Goal: Task Accomplishment & Management: Manage account settings

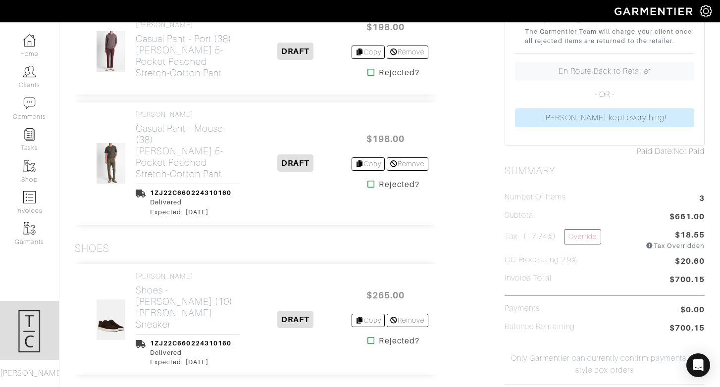
scroll to position [303, 0]
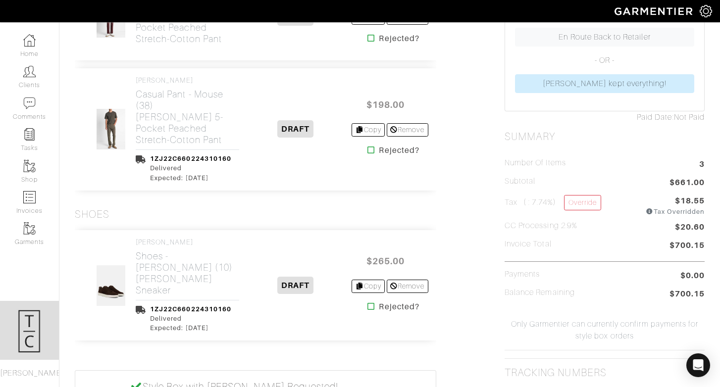
click at [368, 303] on icon at bounding box center [371, 307] width 7 height 8
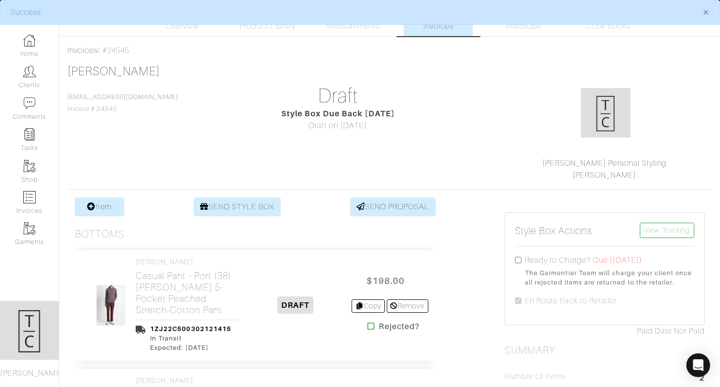
scroll to position [4, 0]
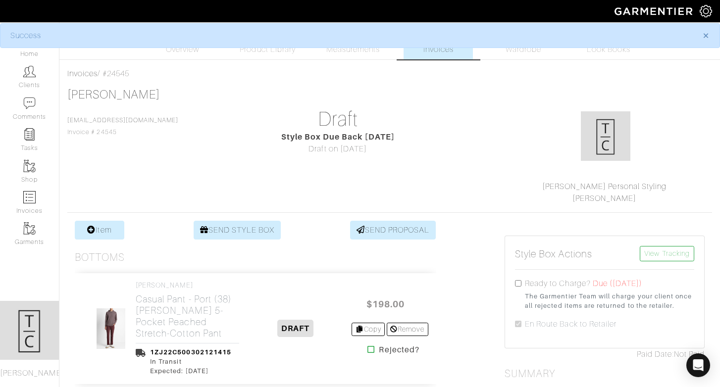
click at [519, 281] on input "checkbox" at bounding box center [518, 283] width 6 height 6
checkbox input "true"
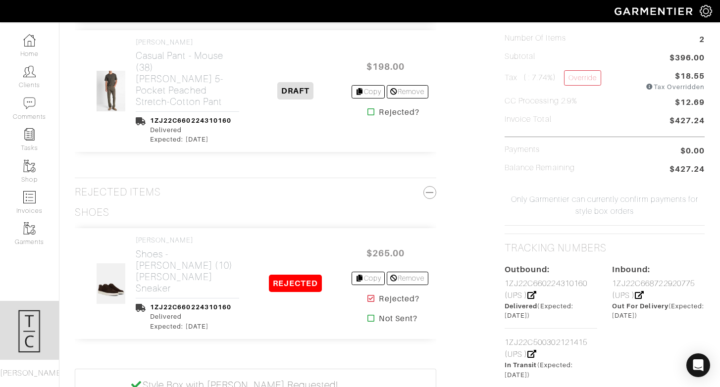
scroll to position [0, 0]
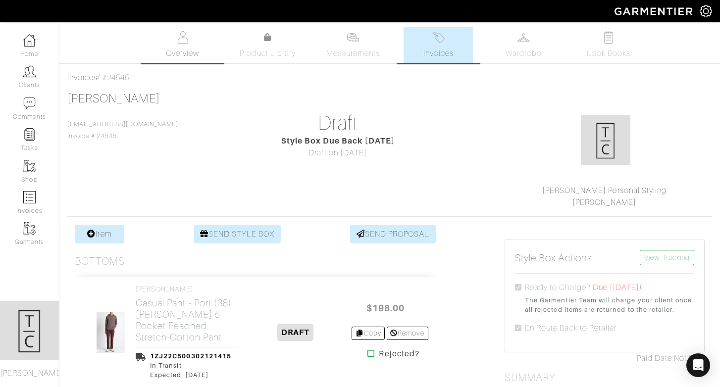
click at [193, 48] on span "Overview" at bounding box center [182, 54] width 33 height 12
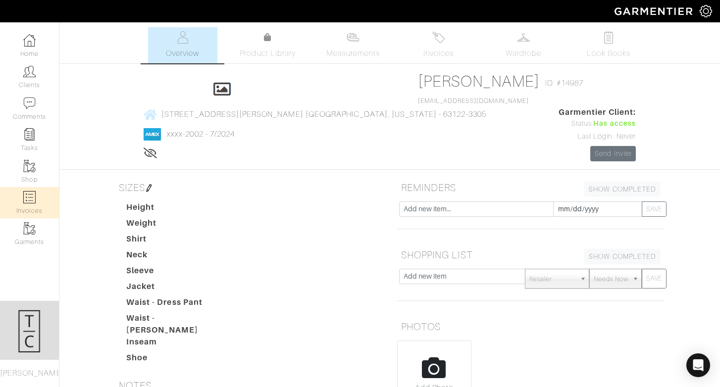
click at [42, 215] on link "Invoices" at bounding box center [29, 202] width 59 height 31
select select
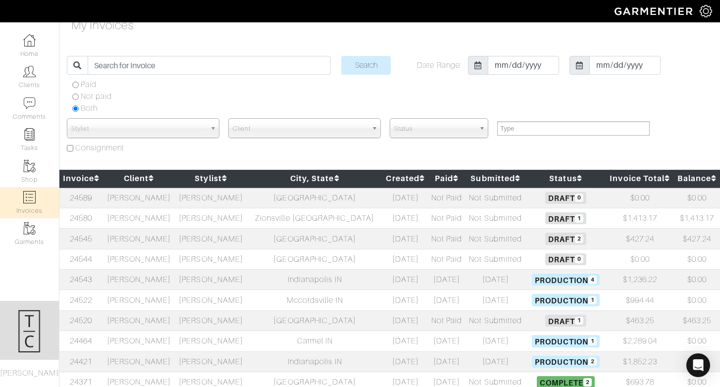
scroll to position [11, 0]
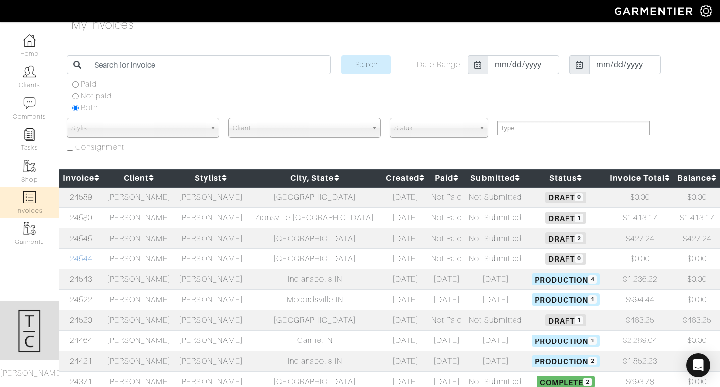
click at [81, 259] on link "24544" at bounding box center [81, 259] width 22 height 9
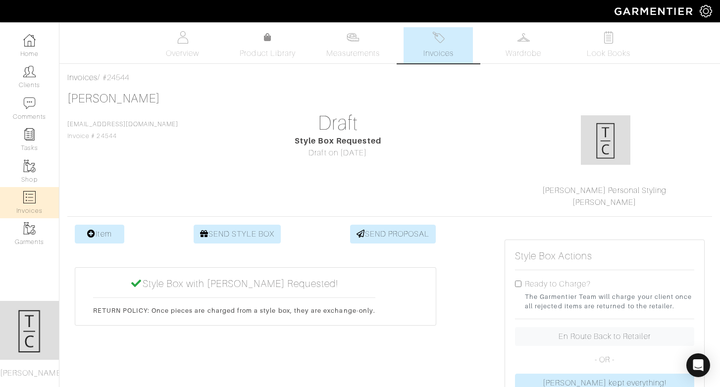
click at [26, 200] on img at bounding box center [29, 197] width 12 height 12
select select
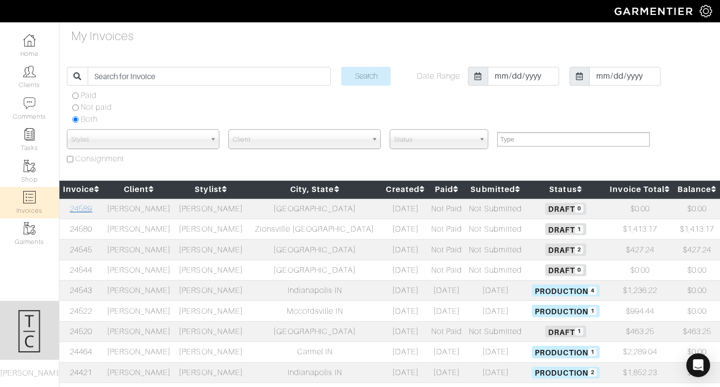
click at [91, 208] on link "24589" at bounding box center [81, 209] width 22 height 9
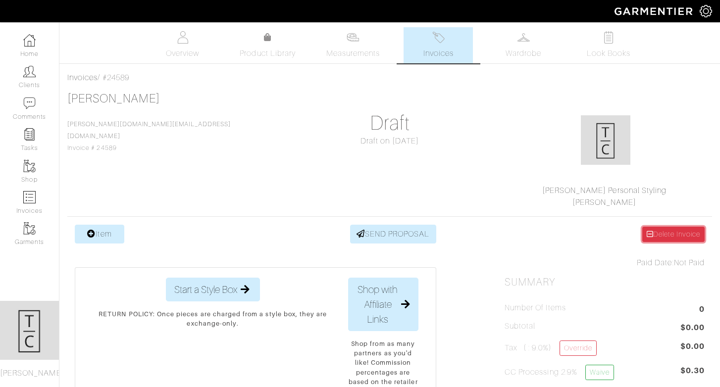
click at [657, 239] on link "Delete Invoice" at bounding box center [674, 234] width 62 height 15
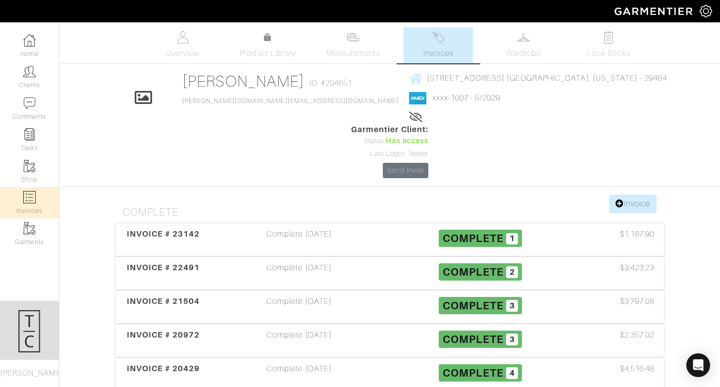
click at [35, 206] on link "Invoices" at bounding box center [29, 202] width 59 height 31
select select
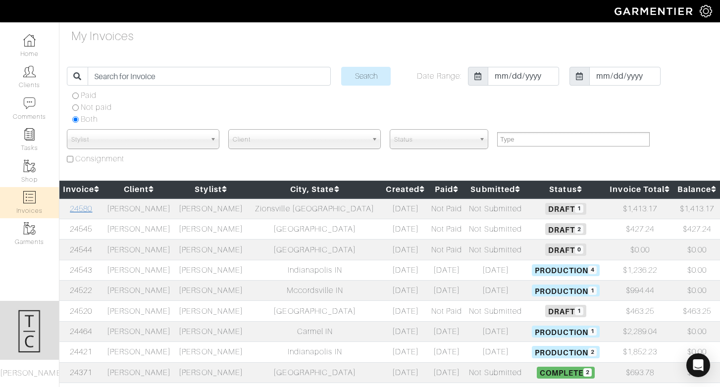
click at [85, 211] on link "24580" at bounding box center [81, 209] width 22 height 9
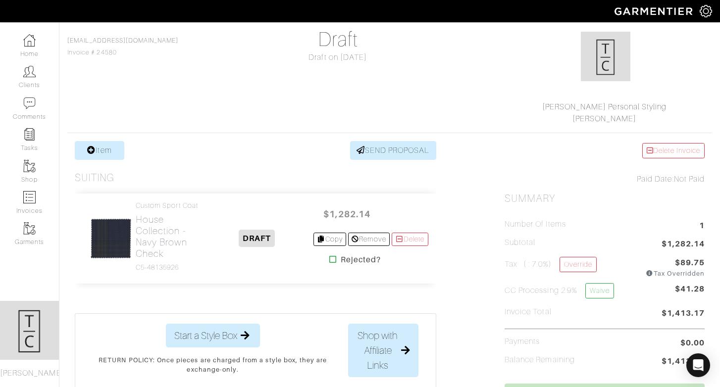
scroll to position [85, 0]
click at [169, 238] on h2 "House Collection - Navy Brown Check" at bounding box center [168, 236] width 65 height 46
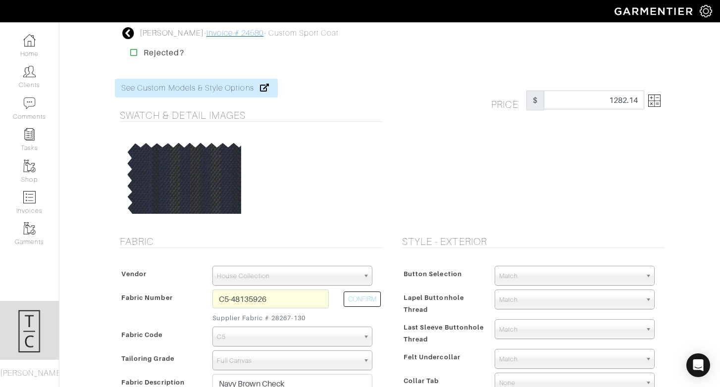
click at [220, 33] on link "Invoice # 24580" at bounding box center [235, 33] width 57 height 9
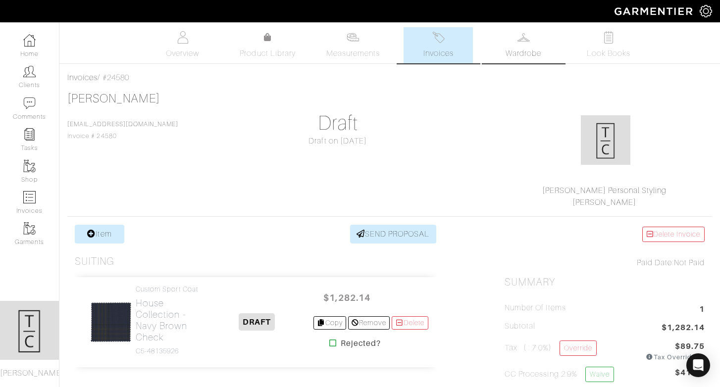
click at [530, 57] on span "Wardrobe" at bounding box center [524, 54] width 36 height 12
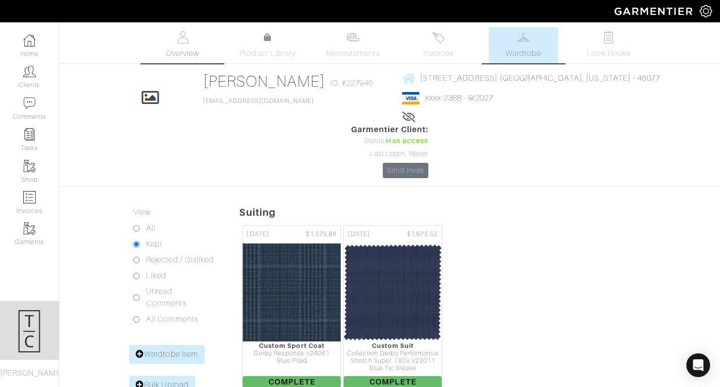
click at [201, 46] on link "Overview" at bounding box center [182, 45] width 69 height 36
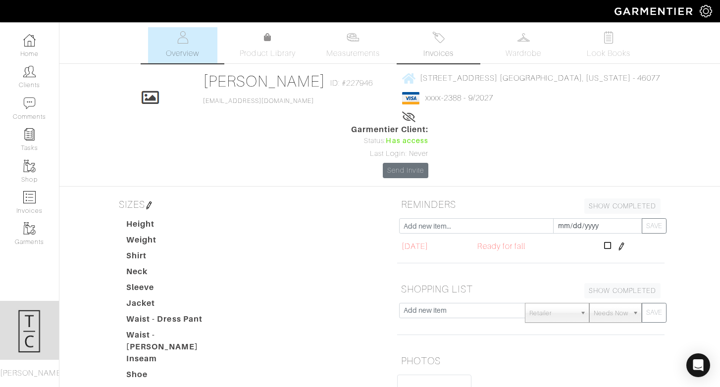
click at [422, 38] on link "Invoices" at bounding box center [438, 45] width 69 height 36
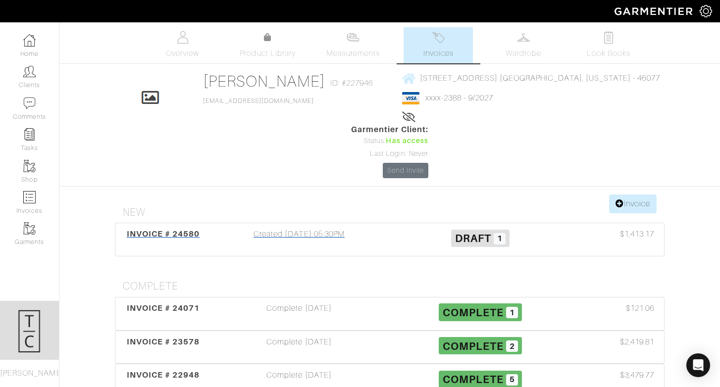
click at [185, 229] on span "INVOICE # 24580" at bounding box center [163, 233] width 73 height 9
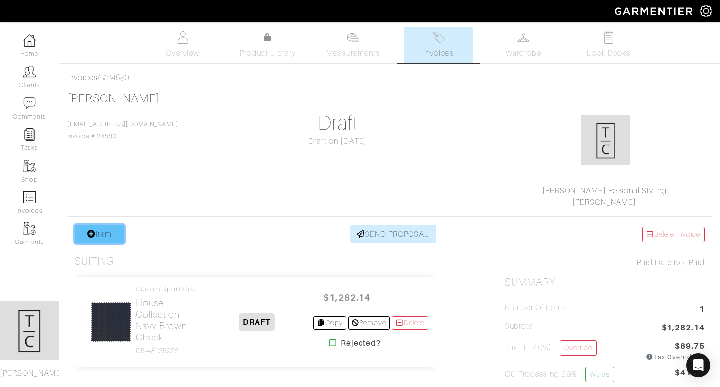
click at [111, 241] on link "Item" at bounding box center [100, 234] width 50 height 19
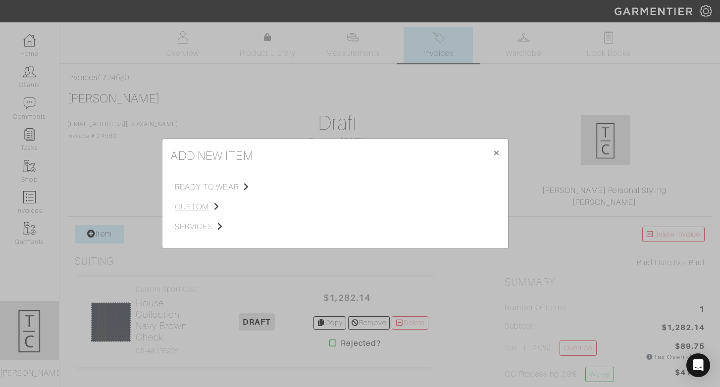
click at [201, 210] on span "custom" at bounding box center [225, 207] width 100 height 12
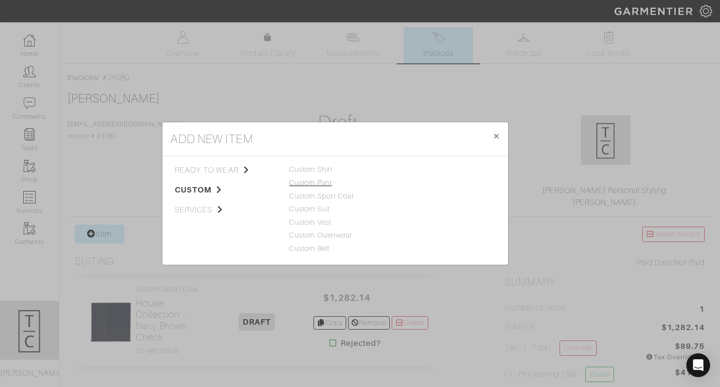
click at [320, 183] on link "Custom Pant" at bounding box center [310, 183] width 43 height 8
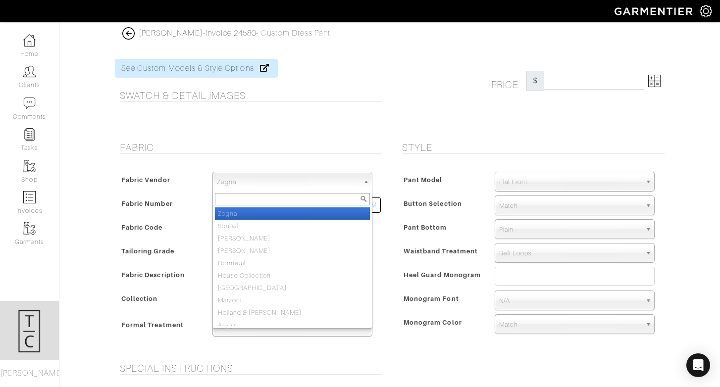
click at [301, 182] on span "Zegna" at bounding box center [288, 182] width 142 height 20
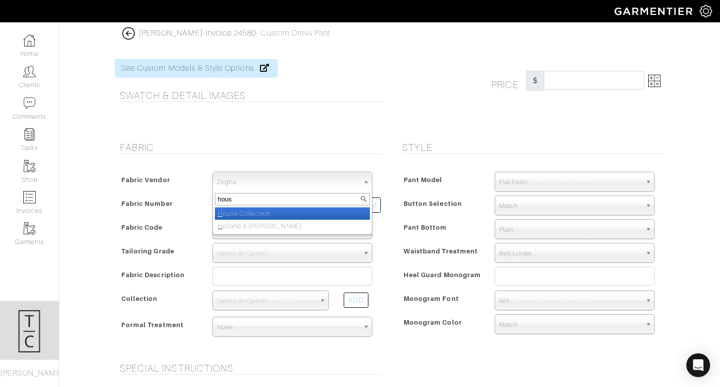
type input "house"
select select "75"
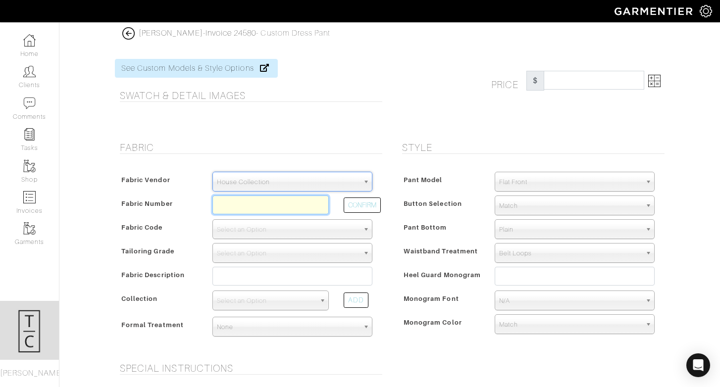
click at [290, 202] on input "text" at bounding box center [271, 205] width 116 height 19
click at [295, 208] on input "v2" at bounding box center [271, 205] width 116 height 19
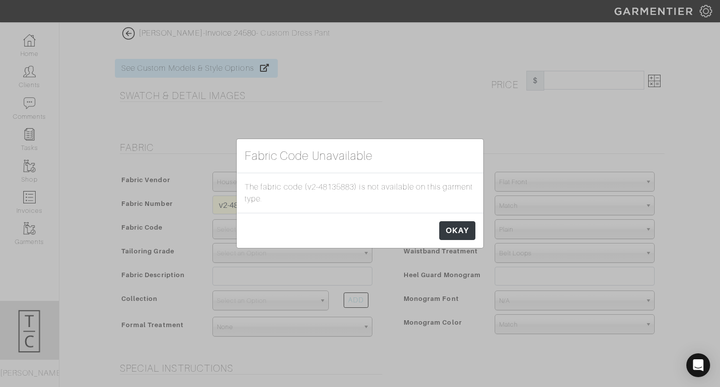
click at [477, 238] on div "OKAY" at bounding box center [360, 230] width 247 height 35
click at [451, 230] on link "OKAY" at bounding box center [458, 230] width 36 height 19
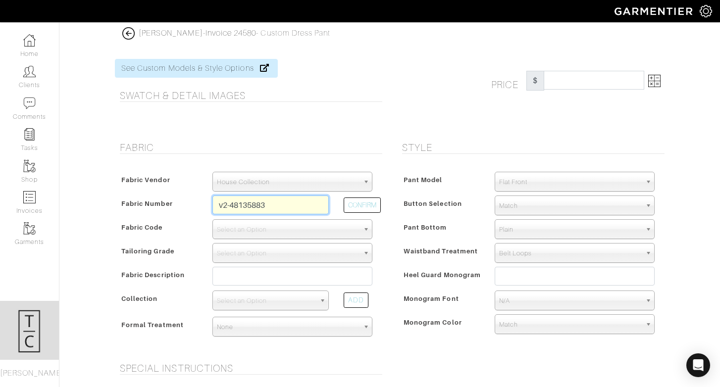
click at [319, 207] on input "v2-48135883" at bounding box center [271, 205] width 116 height 19
type input "V2-48135882"
select select "882"
type input "Blue"
select select
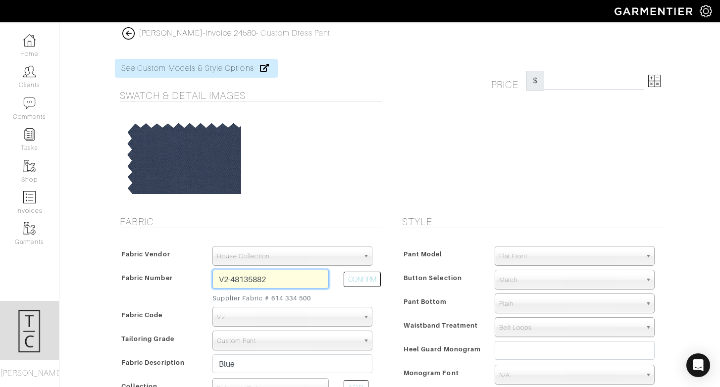
type input "532.14"
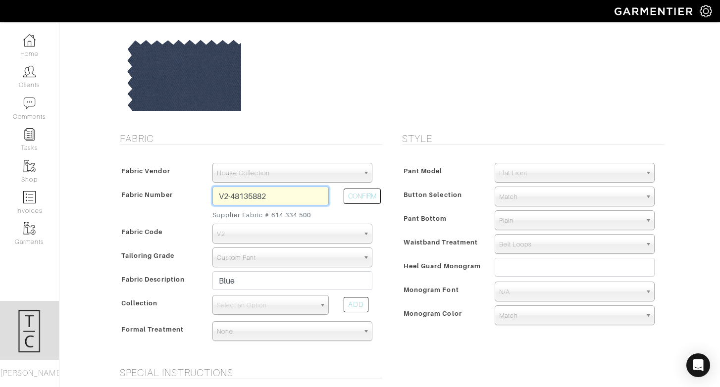
scroll to position [84, 0]
type input "V2-48135882"
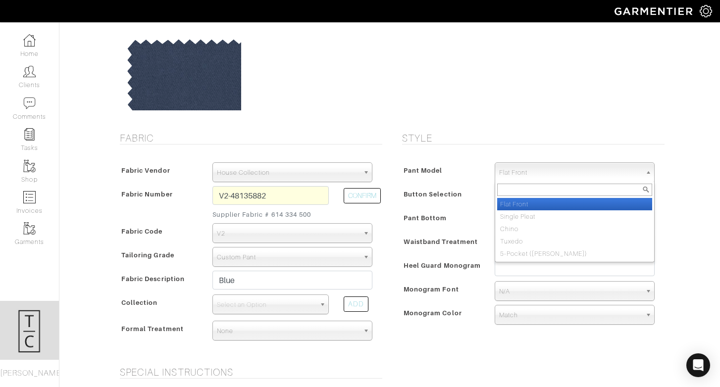
click at [544, 179] on span "Flat Front" at bounding box center [570, 173] width 142 height 20
click at [531, 200] on li "Flat Front" at bounding box center [574, 204] width 155 height 12
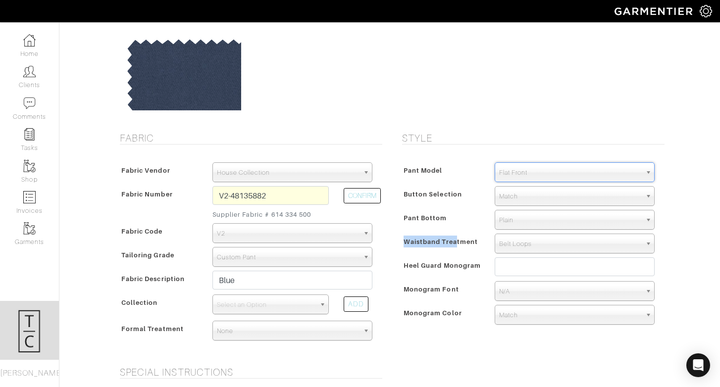
click at [456, 236] on span "Waistband Treatment" at bounding box center [441, 242] width 74 height 14
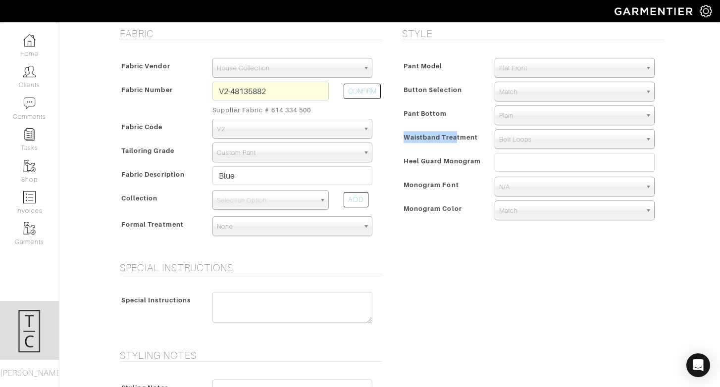
scroll to position [176, 0]
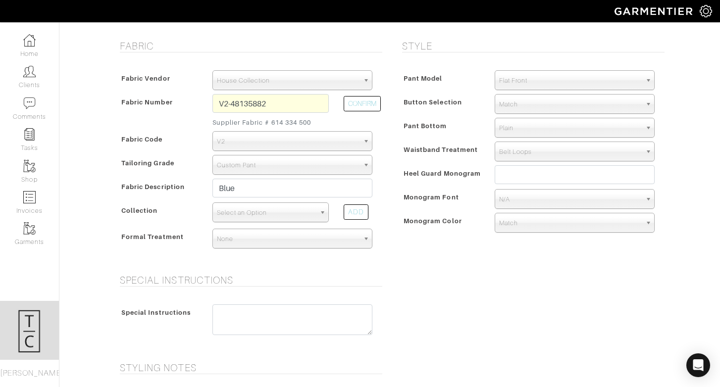
click at [276, 215] on span "Select an Option" at bounding box center [266, 213] width 99 height 20
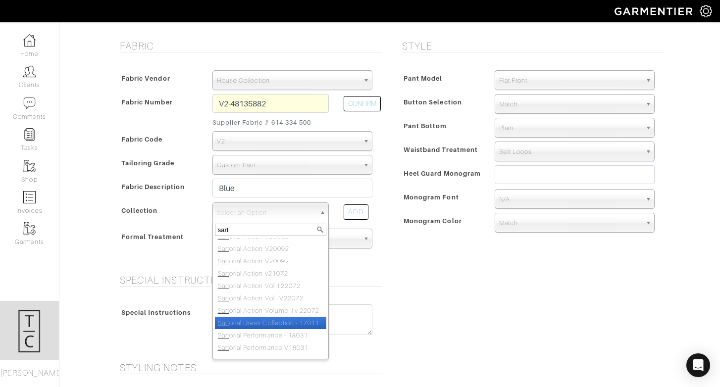
scroll to position [0, 0]
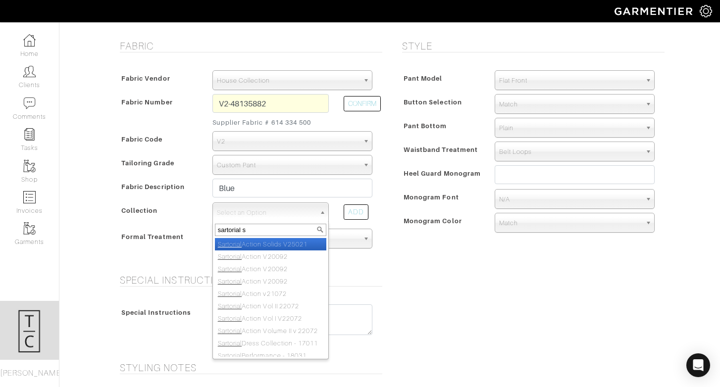
type input "sartorial so"
select select "822"
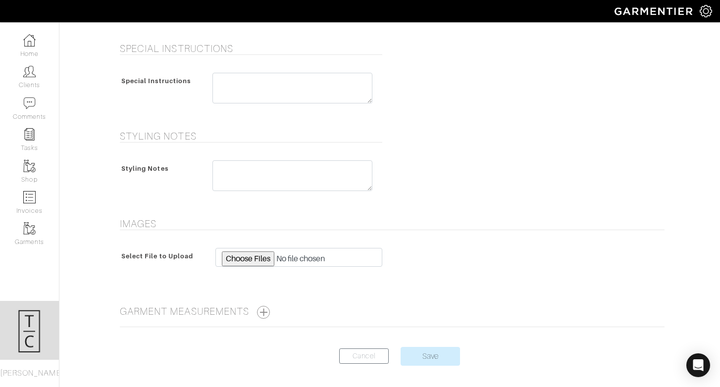
scroll to position [446, 0]
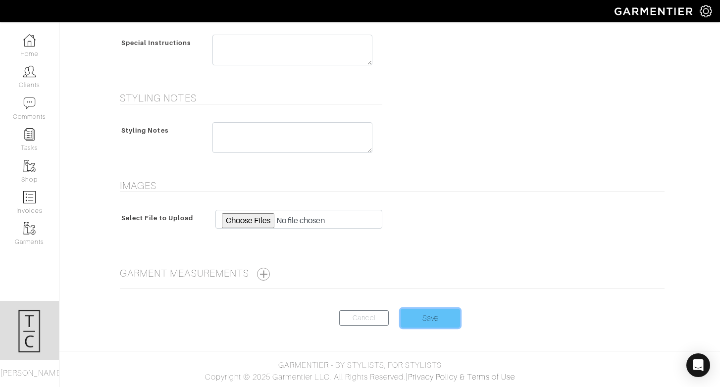
click at [434, 312] on input "Save" at bounding box center [430, 318] width 59 height 19
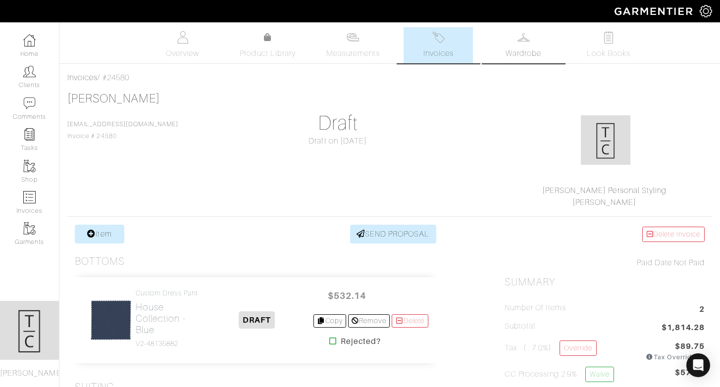
click at [520, 59] on link "Wardrobe" at bounding box center [523, 45] width 69 height 36
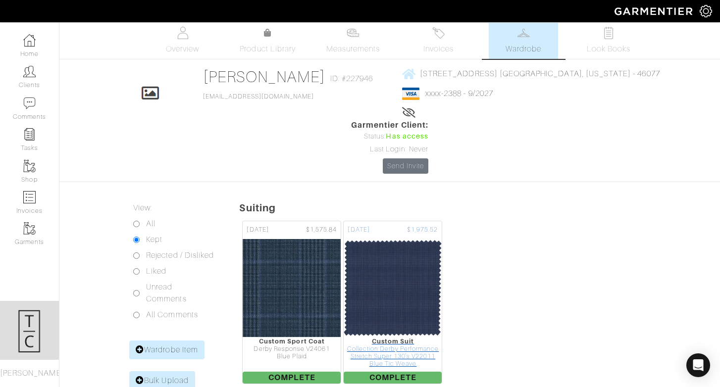
scroll to position [3, 0]
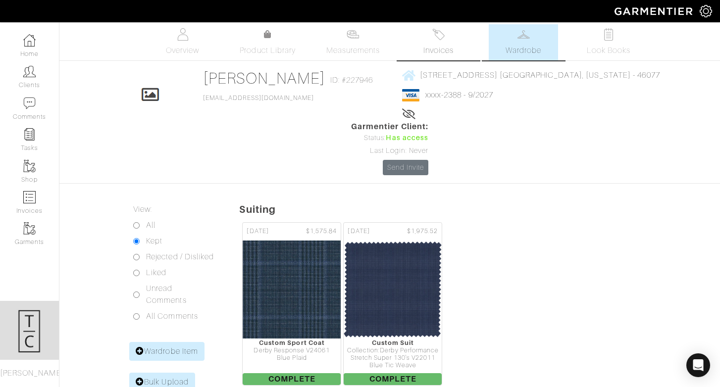
click at [453, 50] on span "Invoices" at bounding box center [439, 51] width 30 height 12
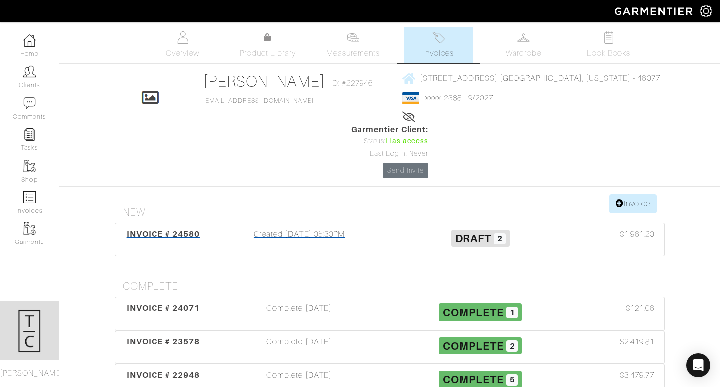
click at [298, 228] on div "Created 09/16/25 05:30PM" at bounding box center [299, 239] width 181 height 23
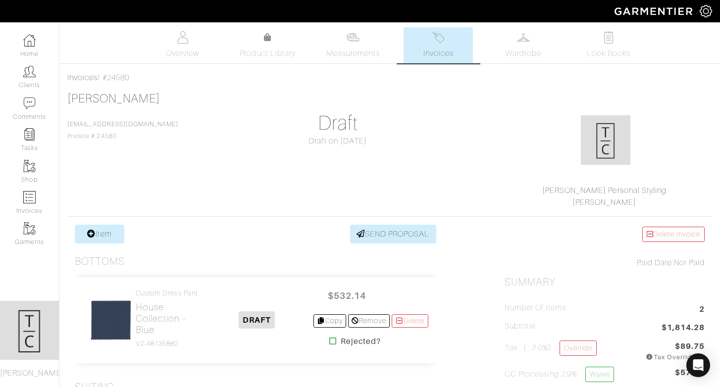
click at [107, 230] on link "Item" at bounding box center [100, 234] width 50 height 19
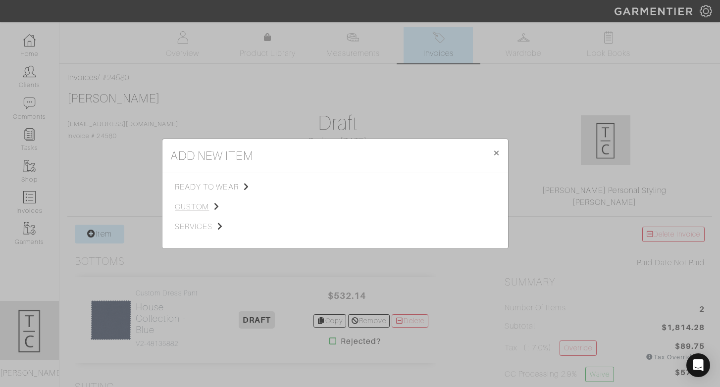
click at [199, 209] on span "custom" at bounding box center [225, 207] width 100 height 12
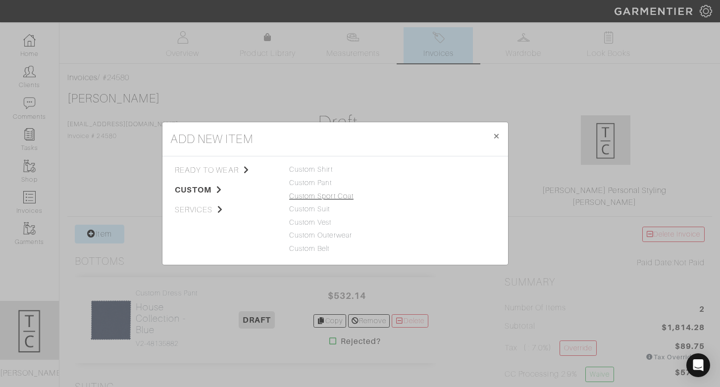
click at [324, 193] on link "Custom Sport Coat" at bounding box center [321, 196] width 64 height 8
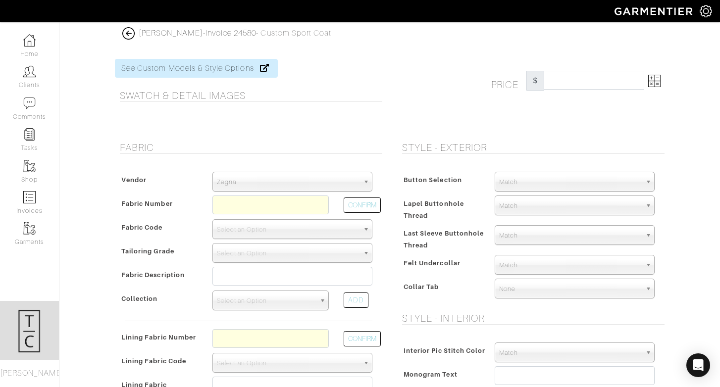
click at [315, 180] on span "Zegna" at bounding box center [288, 182] width 142 height 20
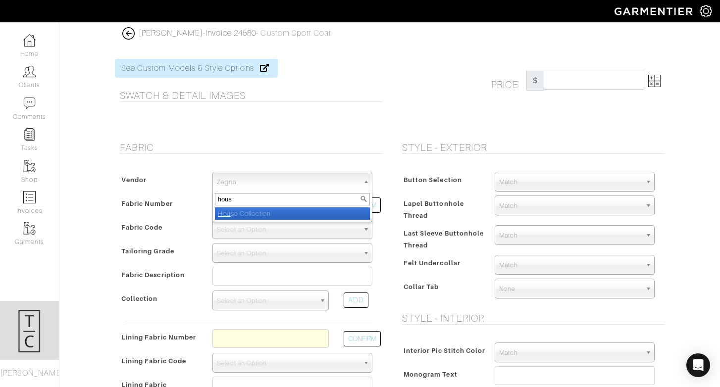
type input "house"
select select "75"
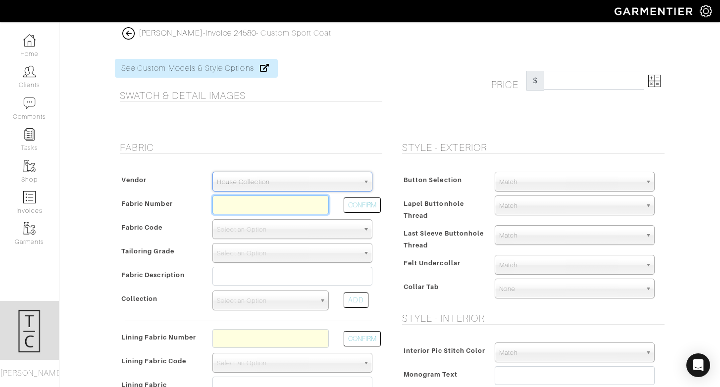
click at [291, 204] on input "text" at bounding box center [271, 205] width 116 height 19
type input "Z2-49150371"
select select "5801"
type input "Blue Tan Plaid"
select select
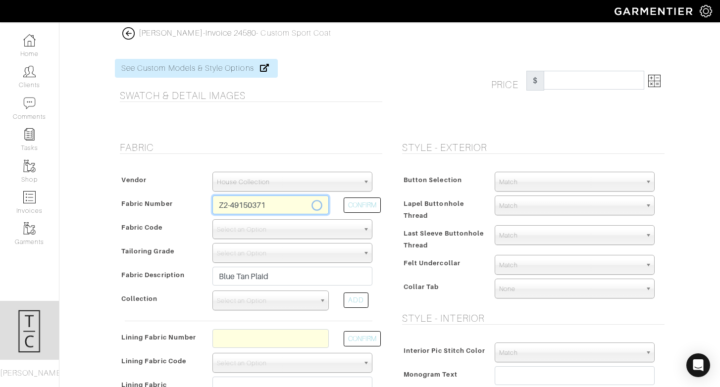
type input "1710.71"
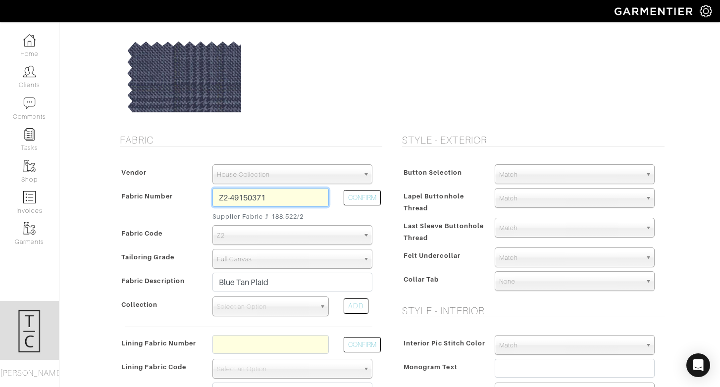
scroll to position [89, 0]
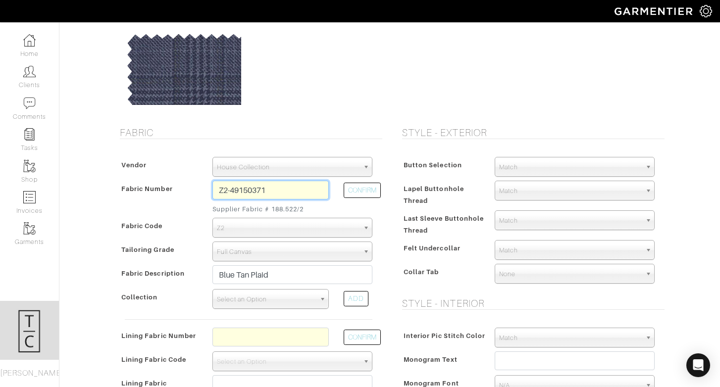
type input "Z2-49150371"
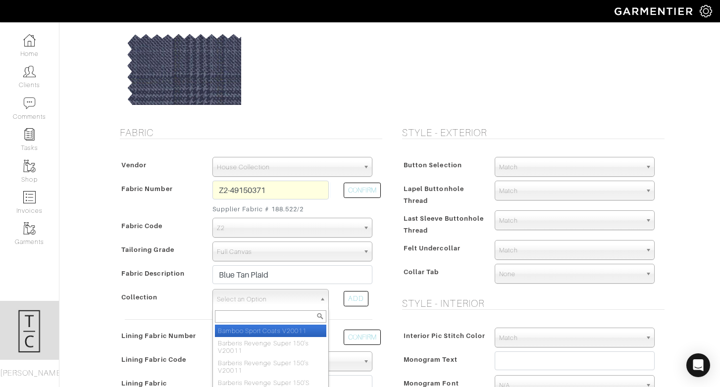
click at [270, 301] on span "Select an Option" at bounding box center [266, 300] width 99 height 20
type input "reda life"
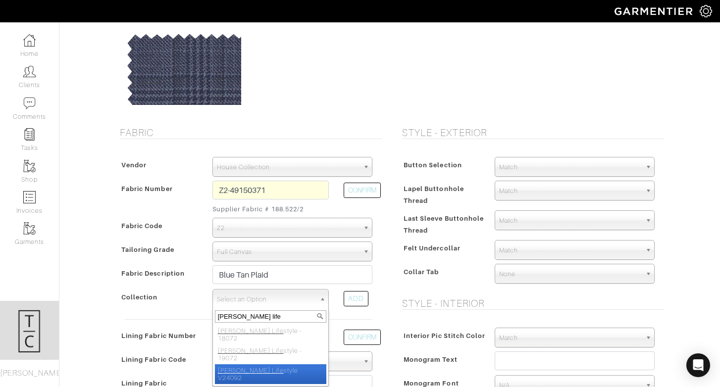
select select "982"
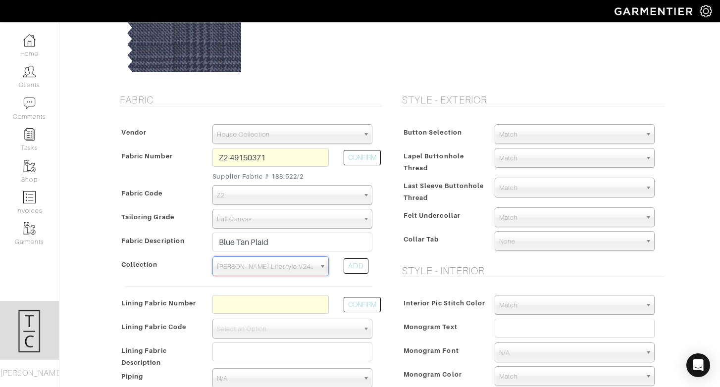
scroll to position [131, 0]
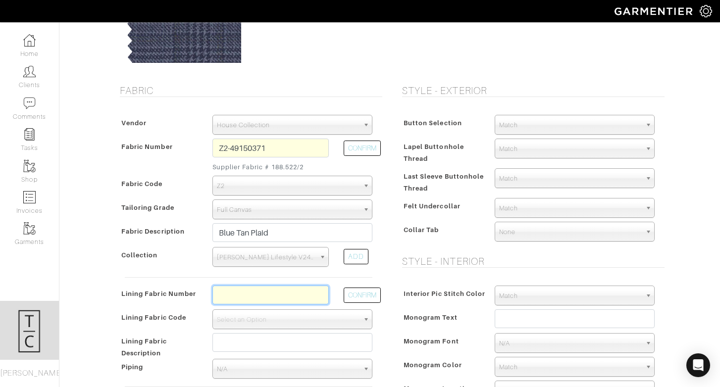
click at [297, 295] on input "text" at bounding box center [271, 295] width 116 height 19
type input "L1-47134316"
click at [364, 288] on button "CONFIRM" at bounding box center [362, 295] width 37 height 15
select select "6293"
type input "Smoke Blue Solid"
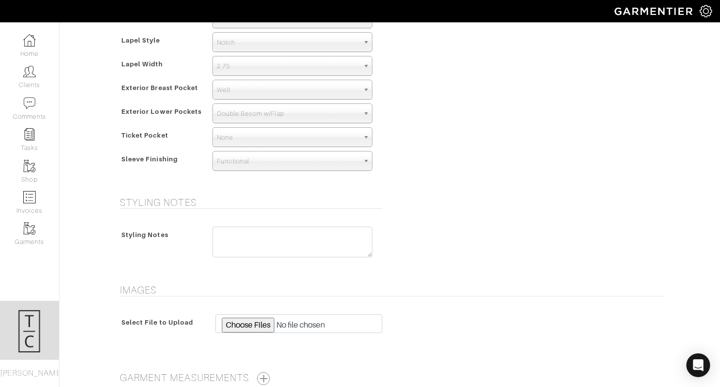
scroll to position [717, 0]
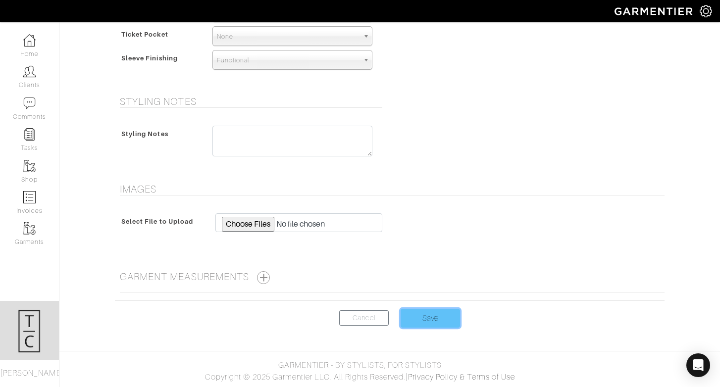
click at [434, 326] on input "Save" at bounding box center [430, 318] width 59 height 19
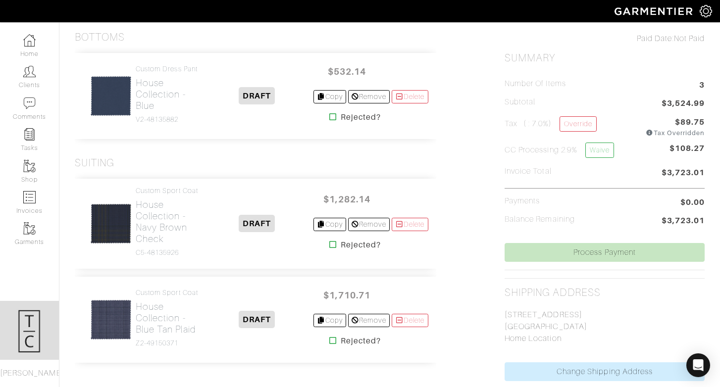
scroll to position [226, 0]
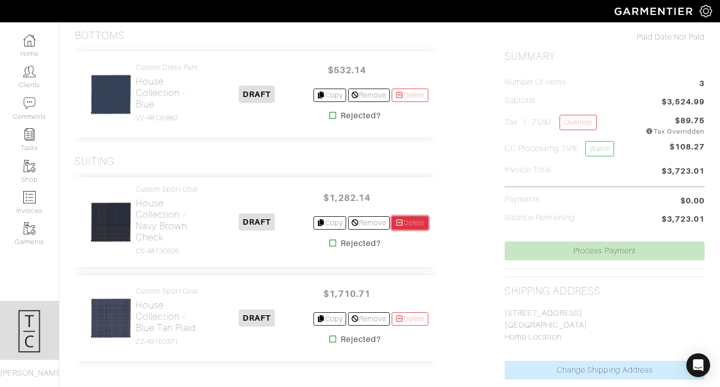
click at [408, 223] on link "Delete" at bounding box center [410, 223] width 37 height 13
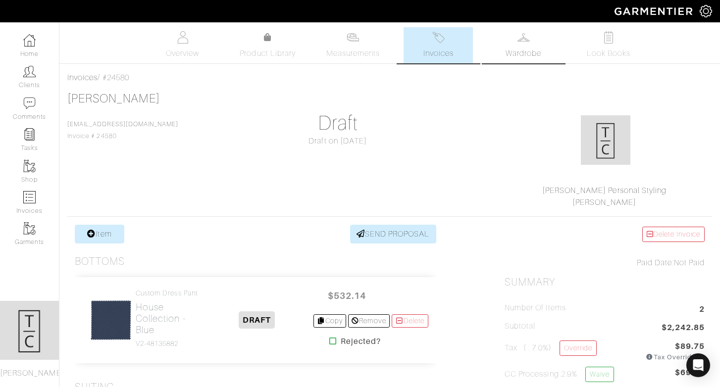
click at [556, 46] on link "Wardrobe" at bounding box center [523, 45] width 69 height 36
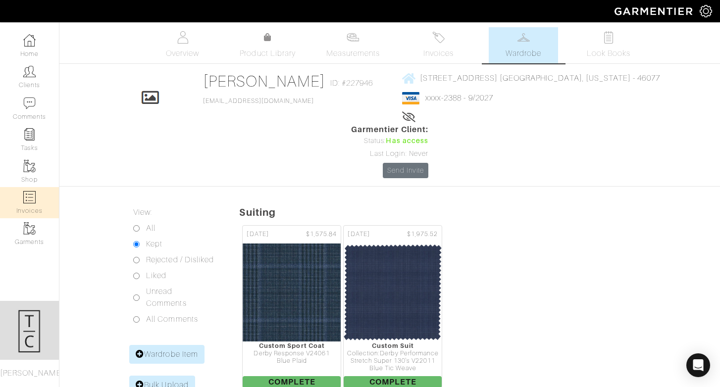
click at [40, 203] on link "Invoices" at bounding box center [29, 202] width 59 height 31
select select
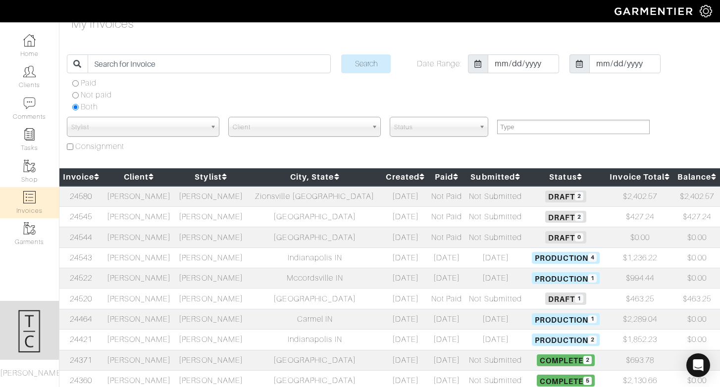
scroll to position [15, 0]
